Goal: Submit feedback/report problem

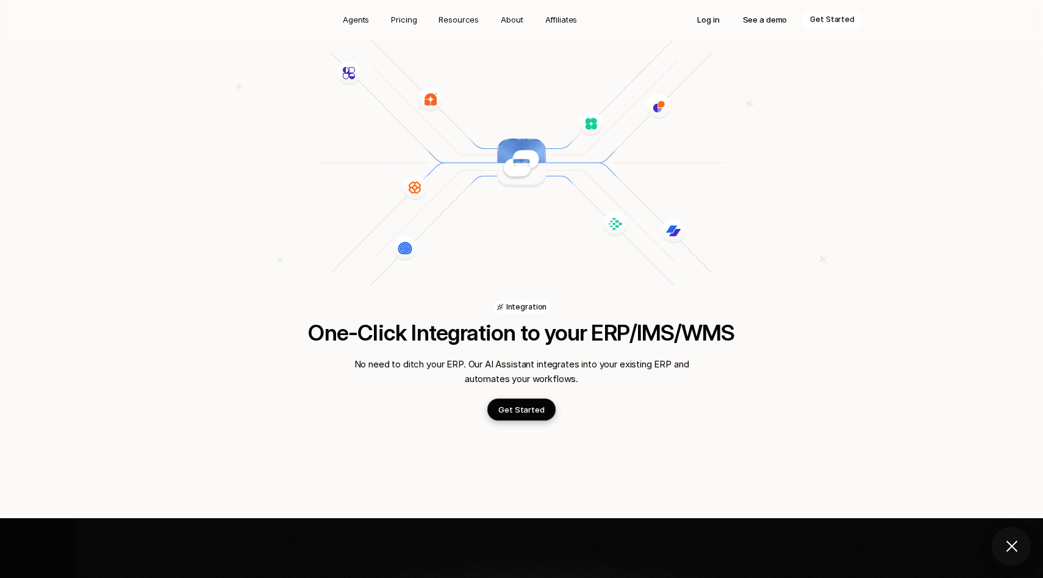
scroll to position [1734, 0]
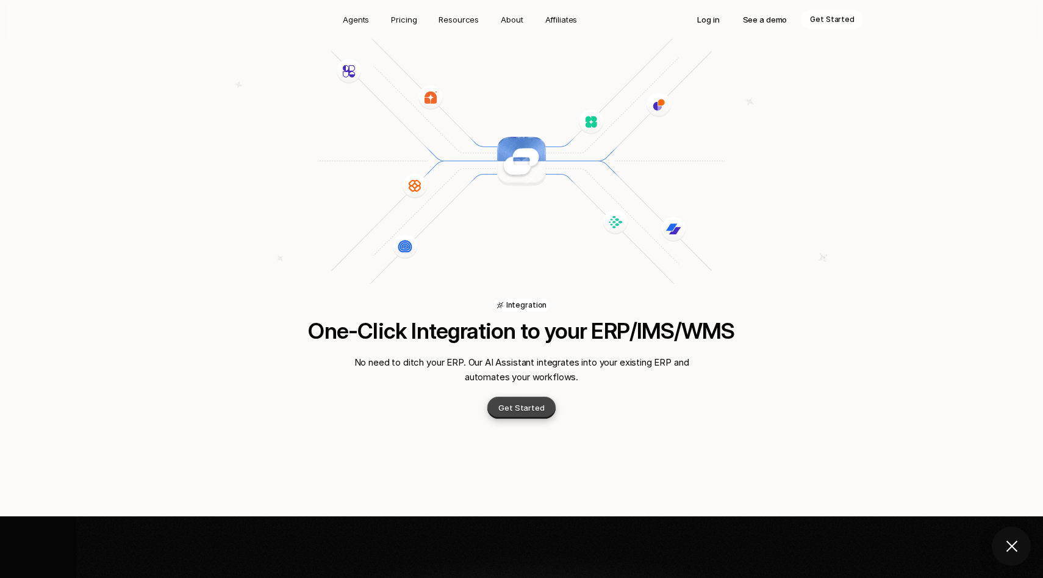
click at [529, 401] on p "Get Started" at bounding box center [521, 407] width 46 height 12
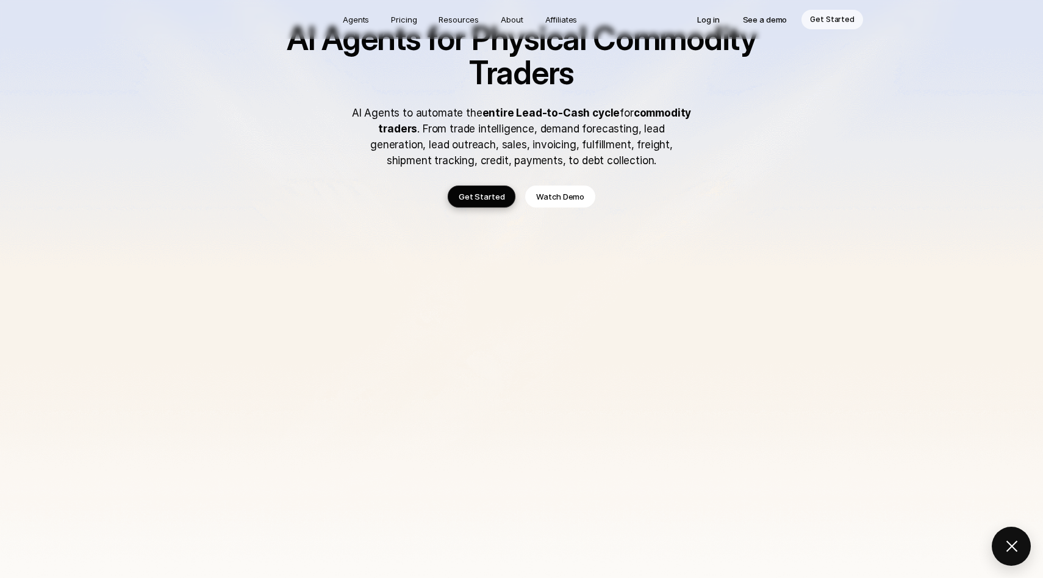
scroll to position [0, 0]
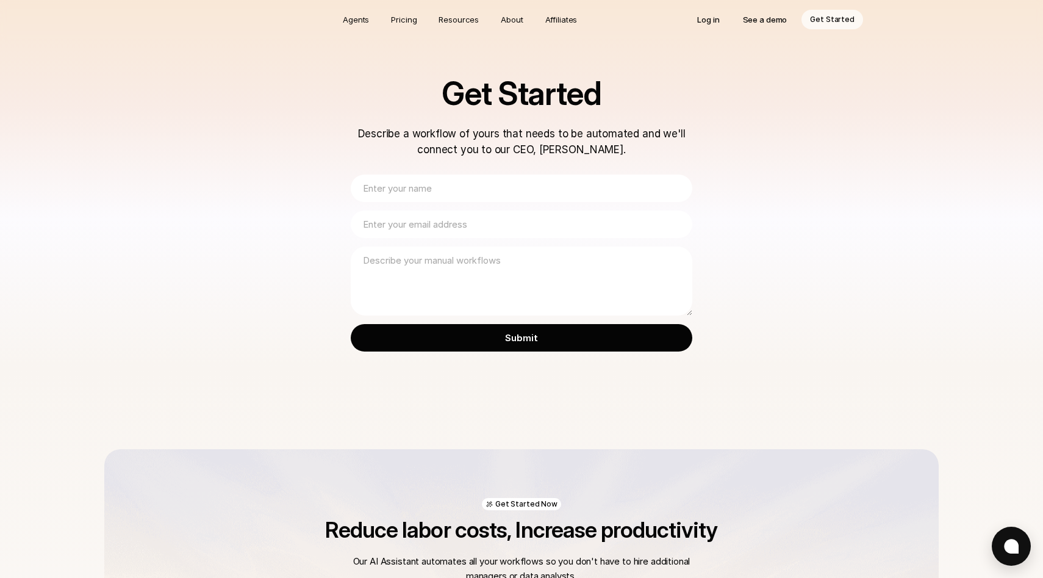
click at [461, 191] on input "text" at bounding box center [522, 187] width 342 height 27
type input "[PERSON_NAME]"
click at [465, 223] on input "email" at bounding box center [522, 223] width 342 height 27
type input "[PERSON_NAME][EMAIL_ADDRESS][DOMAIN_NAME]"
click at [446, 259] on textarea at bounding box center [522, 280] width 342 height 69
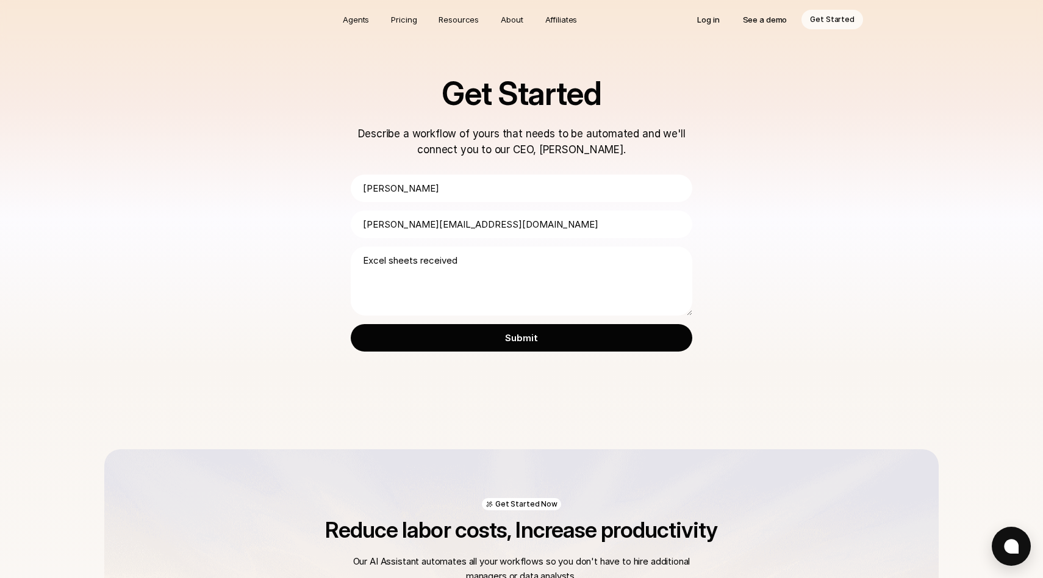
click at [391, 261] on textarea "Excel sheets received" at bounding box center [522, 280] width 342 height 69
click at [389, 260] on textarea "Excel sheets received" at bounding box center [522, 280] width 342 height 69
click at [494, 263] on textarea "Excel order sheets received" at bounding box center [522, 280] width 342 height 69
type textarea "Excel order sheets received via email needed to be manually uploaded to unleash…"
click at [476, 334] on input "Submit" at bounding box center [522, 337] width 342 height 27
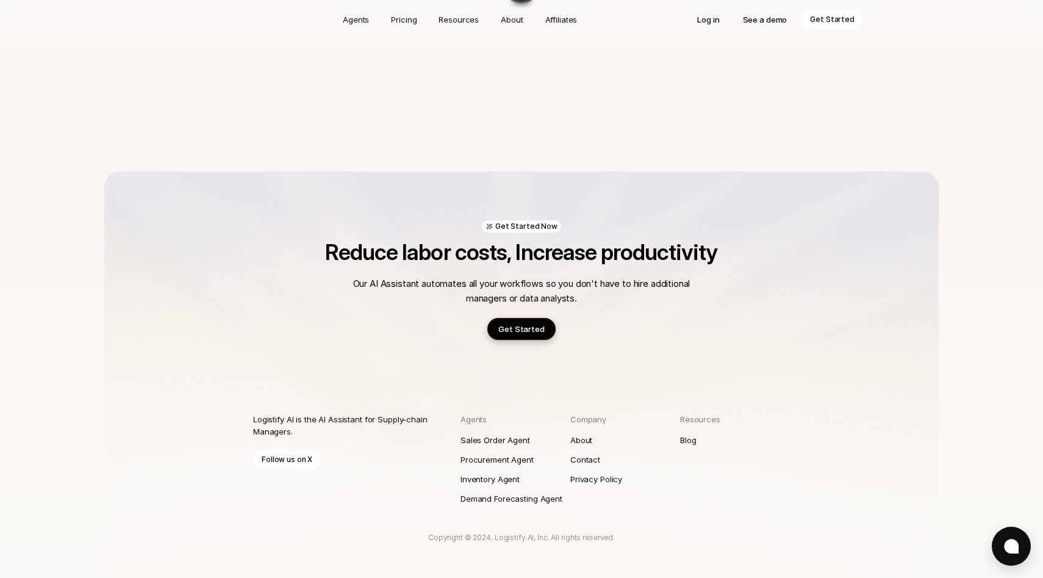
scroll to position [291, 0]
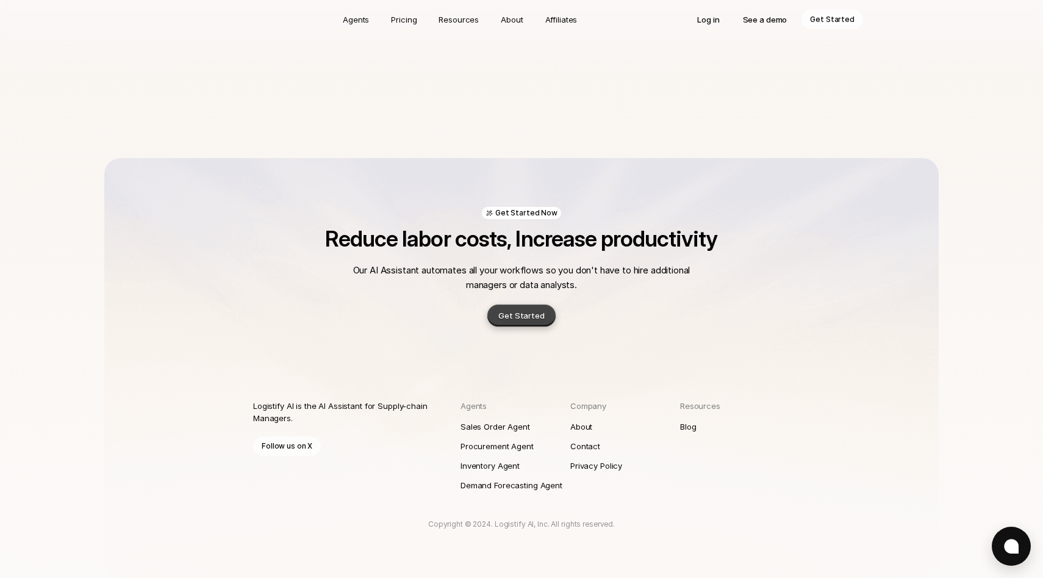
click at [533, 318] on p "Get Started" at bounding box center [521, 315] width 46 height 12
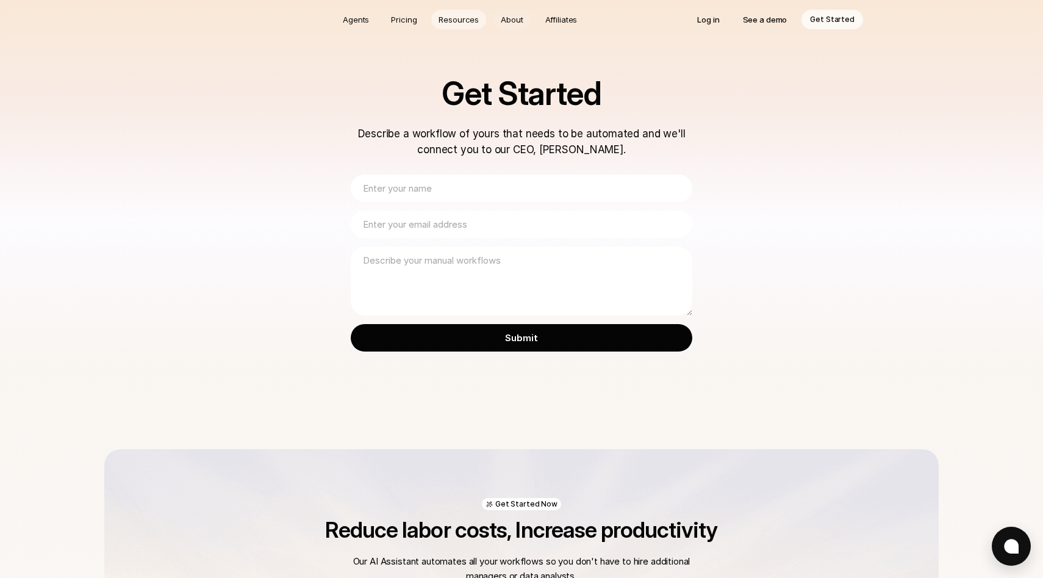
click at [461, 21] on p "Resources" at bounding box center [459, 19] width 40 height 12
